Goal: Task Accomplishment & Management: Use online tool/utility

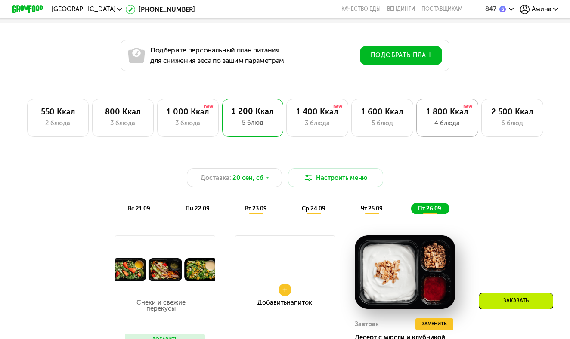
scroll to position [472, 0]
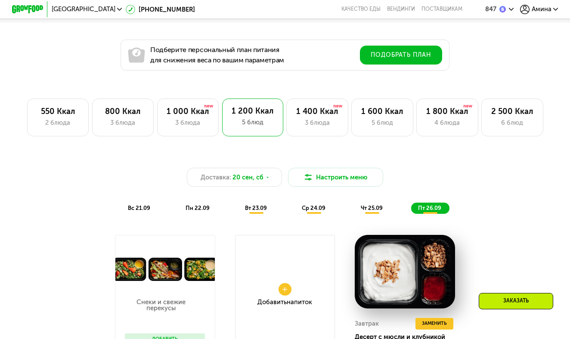
click at [196, 205] on span "пн 22.09" at bounding box center [197, 208] width 24 height 6
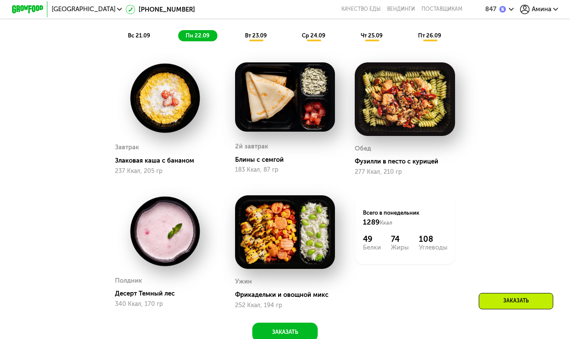
scroll to position [649, 0]
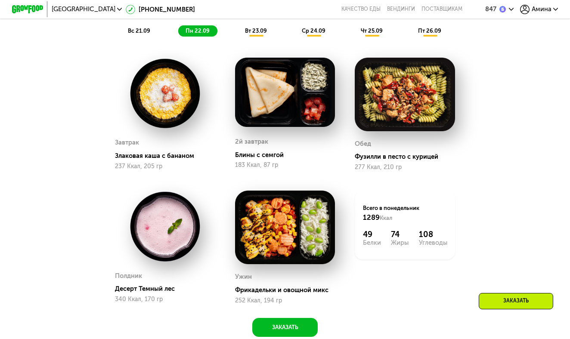
click at [250, 29] on span "вт 23.09" at bounding box center [256, 31] width 22 height 6
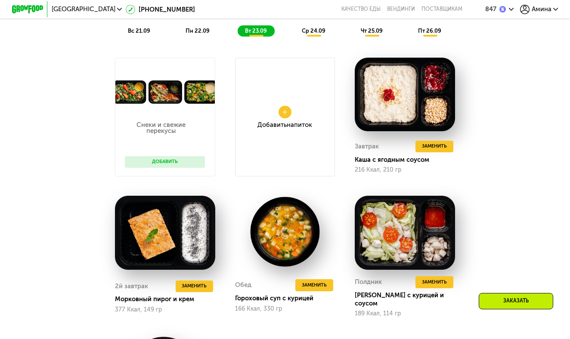
click at [208, 31] on span "пн 22.09" at bounding box center [197, 31] width 24 height 6
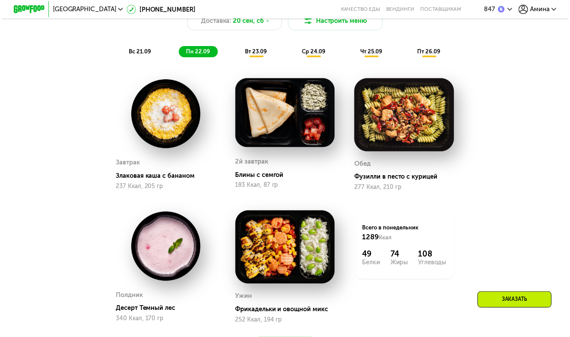
scroll to position [628, 0]
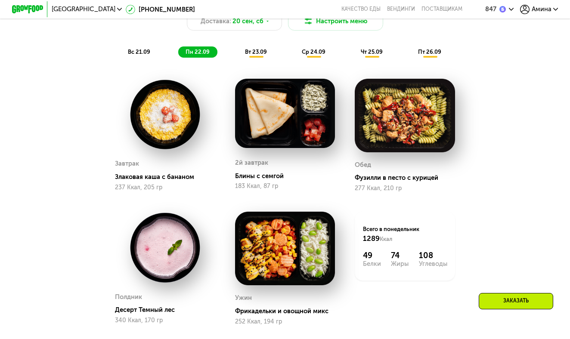
click at [254, 49] on span "вт 23.09" at bounding box center [256, 52] width 22 height 6
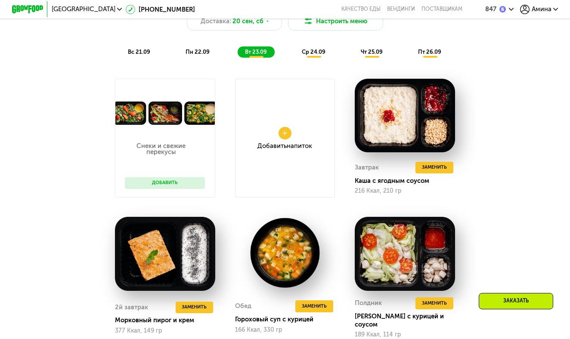
click at [307, 52] on span "ср 24.09" at bounding box center [314, 52] width 24 height 6
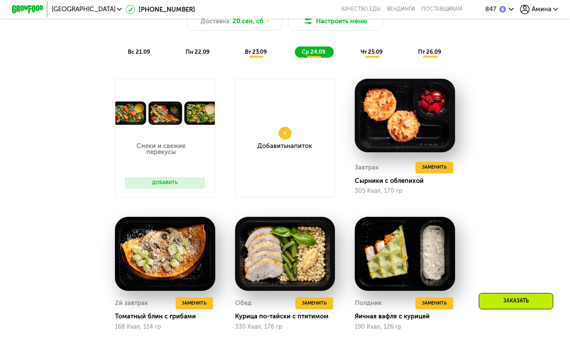
click at [206, 52] on span "пн 22.09" at bounding box center [197, 52] width 24 height 6
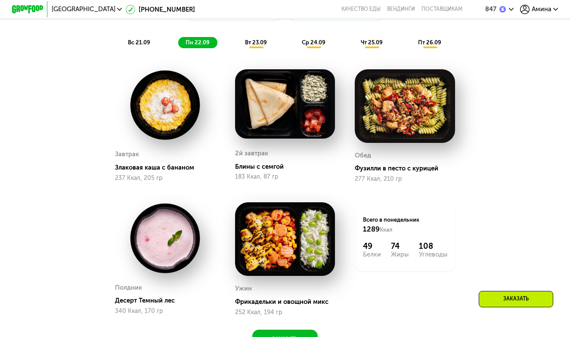
scroll to position [629, 0]
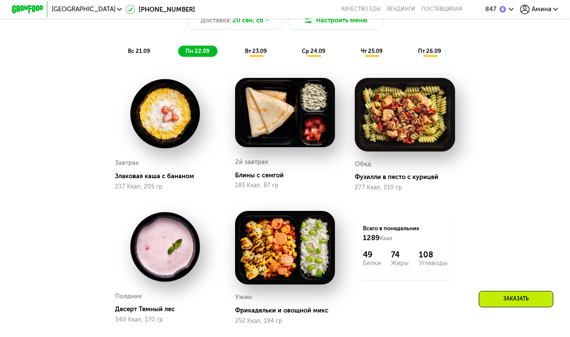
click at [254, 53] on span "вт 23.09" at bounding box center [256, 51] width 22 height 6
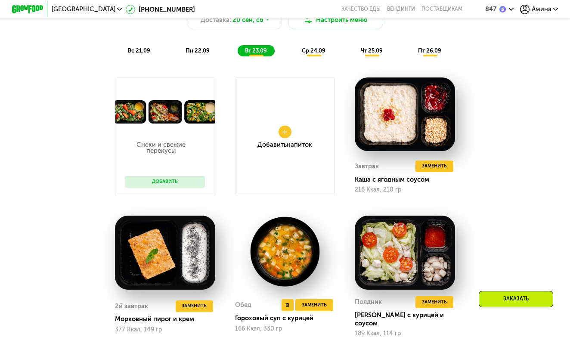
scroll to position [620, 0]
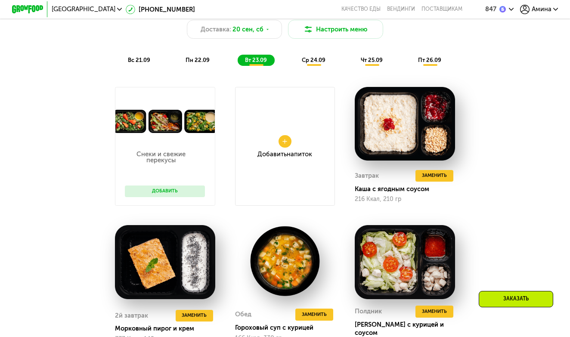
click at [306, 58] on span "ср 24.09" at bounding box center [314, 60] width 24 height 6
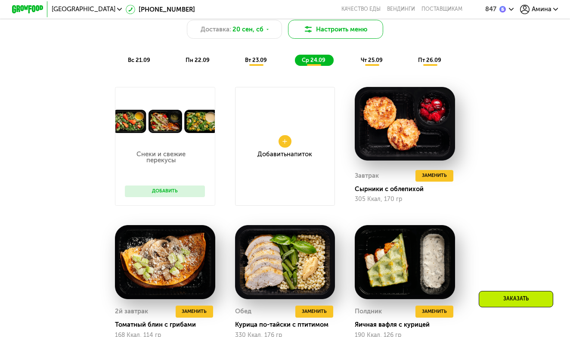
click at [315, 33] on button "Настроить меню" at bounding box center [335, 29] width 95 height 19
click at [305, 30] on img at bounding box center [307, 29] width 9 height 9
click at [320, 28] on button "Настроить меню" at bounding box center [335, 29] width 95 height 19
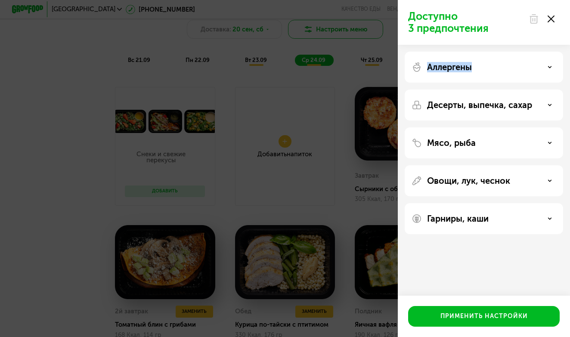
click at [320, 28] on div "Доступно 3 предпочтения Аллергены Десерты, выпечка, сахар Мясо, рыба Овощи, лук…" at bounding box center [285, 168] width 570 height 337
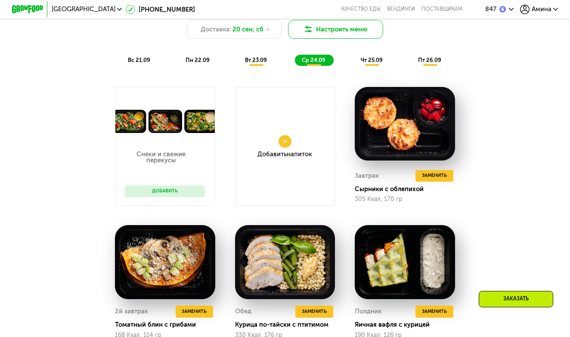
click at [320, 28] on button "Настроить меню" at bounding box center [335, 29] width 95 height 19
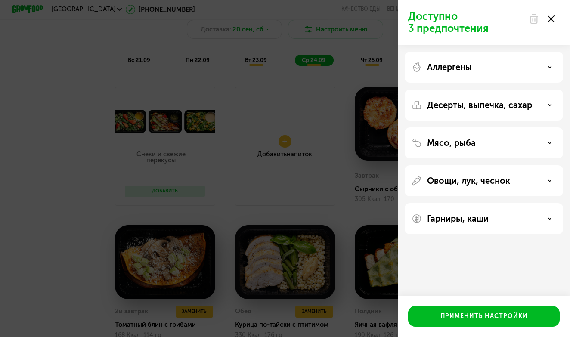
click at [470, 141] on p "Мясо, рыба" at bounding box center [451, 143] width 49 height 10
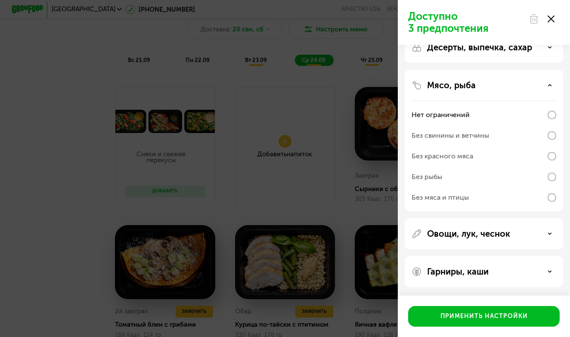
scroll to position [58, 0]
click at [554, 19] on icon at bounding box center [550, 18] width 7 height 7
